Goal: Task Accomplishment & Management: Manage account settings

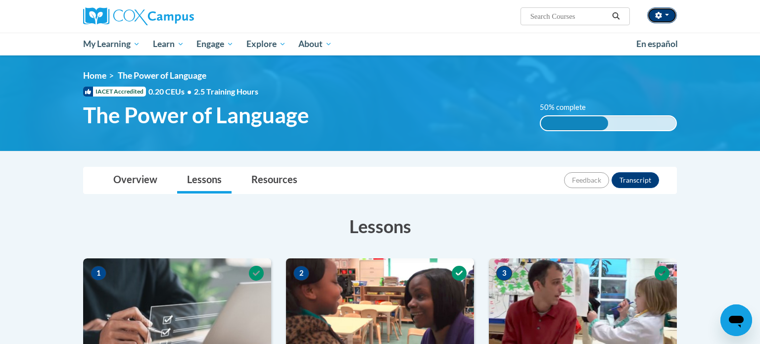
click at [653, 20] on button "button" at bounding box center [662, 15] width 30 height 16
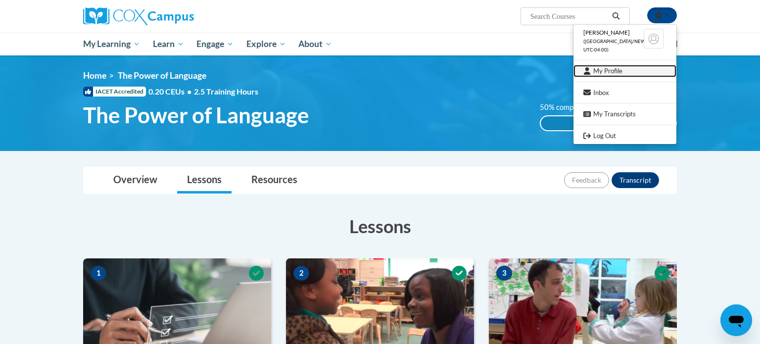
click at [596, 74] on link "My Profile" at bounding box center [625, 71] width 103 height 12
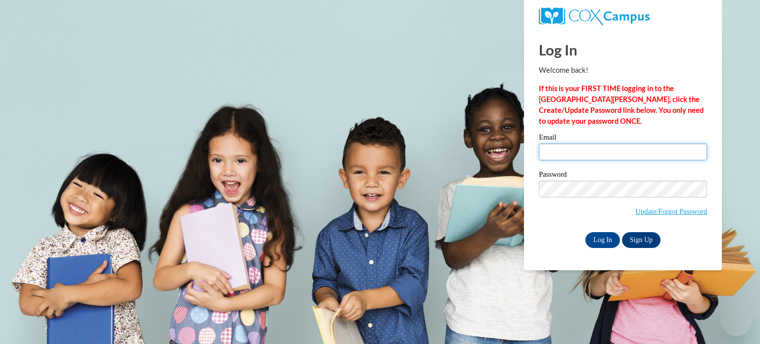
type input "[EMAIL_ADDRESS][DOMAIN_NAME]"
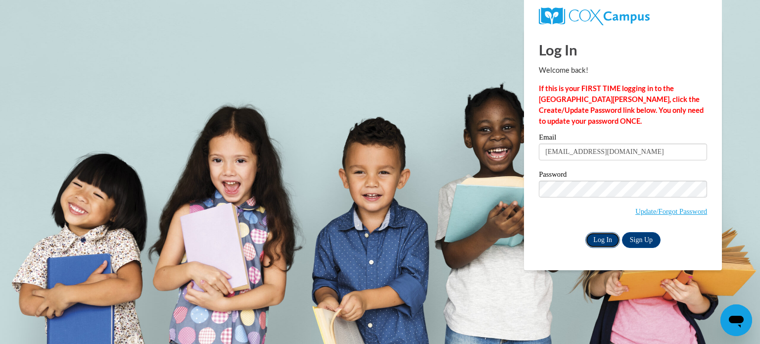
click at [607, 240] on input "Log In" at bounding box center [602, 240] width 35 height 16
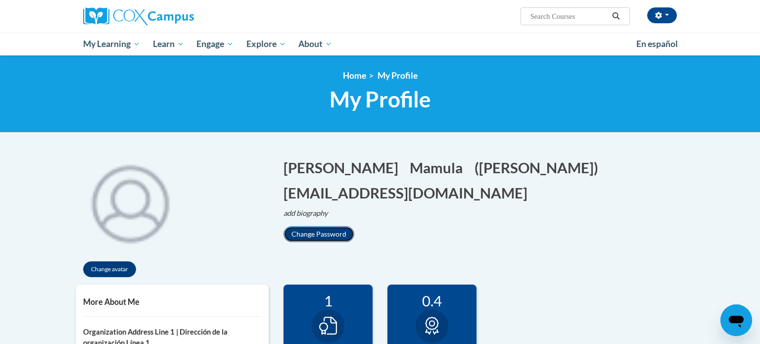
click at [299, 226] on button "Change Password" at bounding box center [319, 234] width 71 height 16
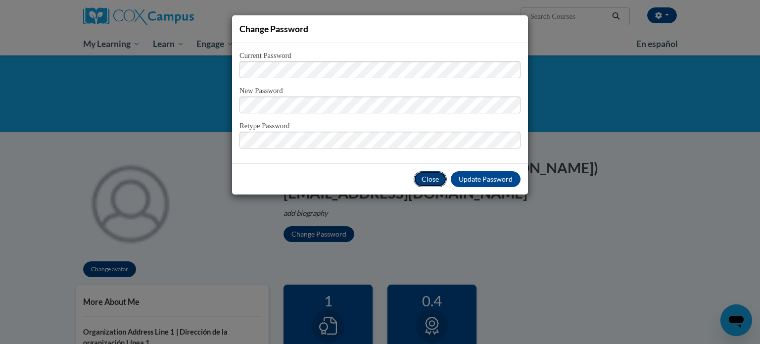
click at [420, 180] on button "Close" at bounding box center [430, 179] width 33 height 16
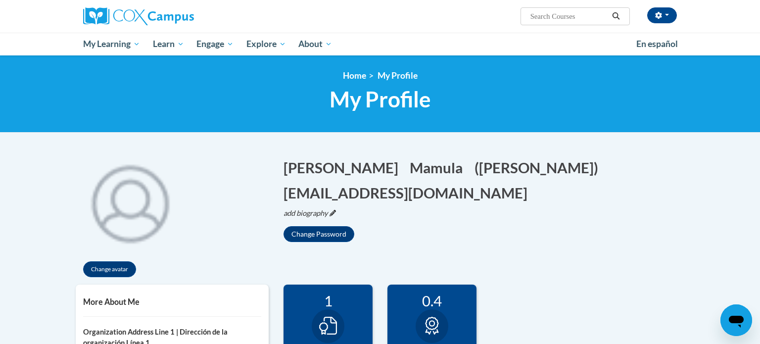
click at [300, 209] on icon "add biography" at bounding box center [306, 213] width 45 height 8
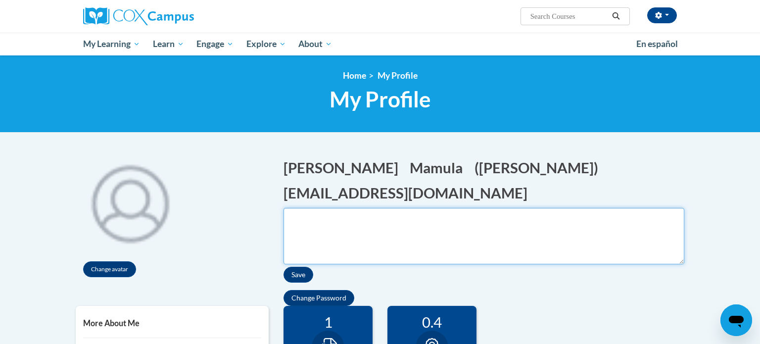
click at [306, 208] on textarea "Biography" at bounding box center [484, 236] width 401 height 56
click at [134, 4] on div at bounding box center [177, 16] width 203 height 33
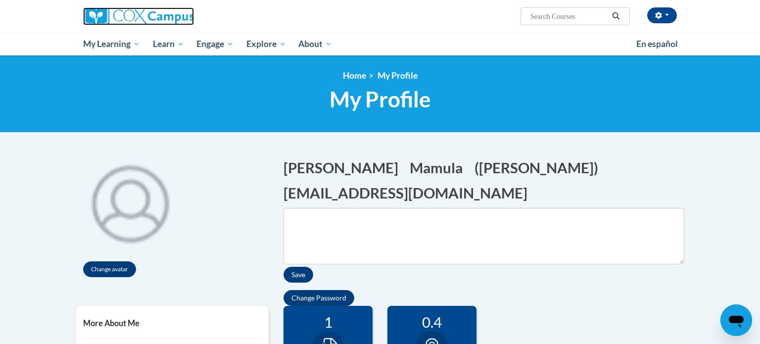
click at [134, 12] on img at bounding box center [138, 16] width 111 height 18
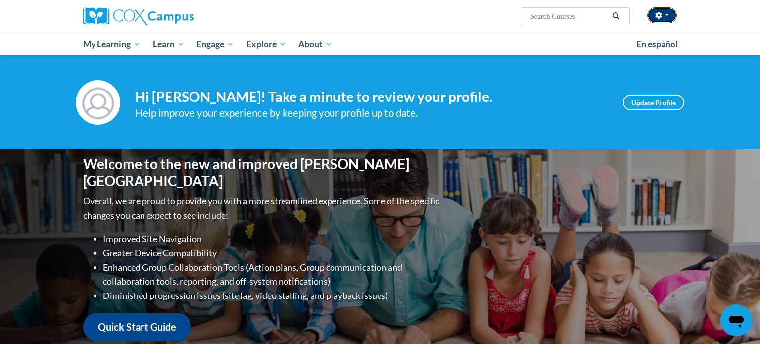
click at [653, 14] on button "button" at bounding box center [662, 15] width 30 height 16
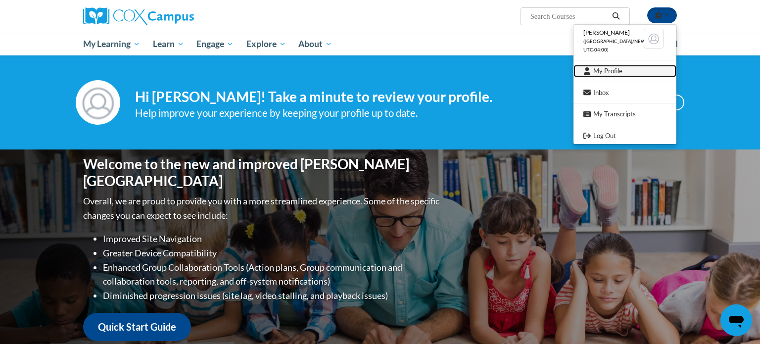
click at [598, 70] on link "My Profile" at bounding box center [625, 71] width 103 height 12
